Goal: Navigation & Orientation: Find specific page/section

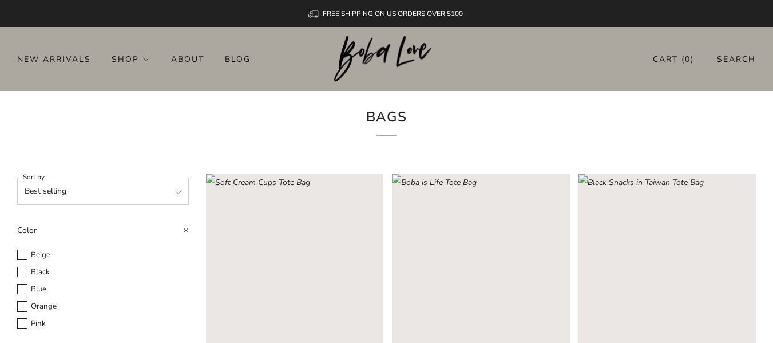
click at [141, 192] on select "Featured Best selling Alphabetically, A-Z Alphabetically, Z-A Price, low to hig…" at bounding box center [103, 190] width 172 height 27
select select "title-descending"
click at [17, 177] on select "Featured Best selling Alphabetically, A-Z Alphabetically, Z-A Price, low to hig…" at bounding box center [103, 190] width 172 height 27
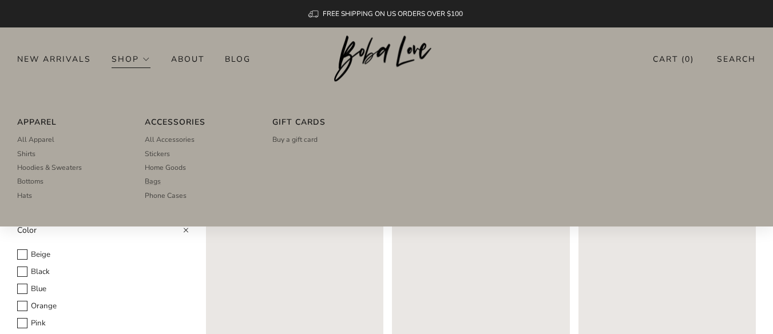
click at [129, 53] on link "Shop" at bounding box center [131, 59] width 39 height 18
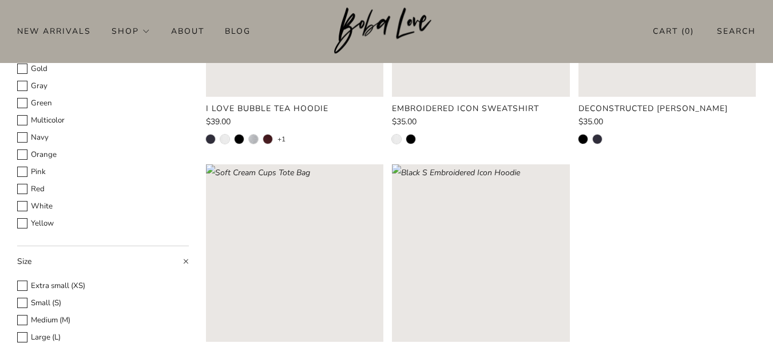
scroll to position [286, 0]
